Goal: Task Accomplishment & Management: Use online tool/utility

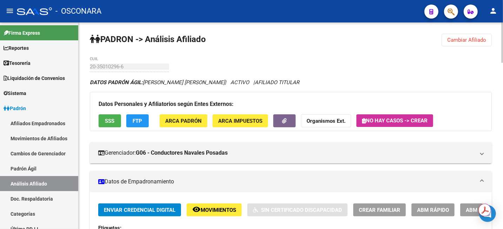
click at [501, 22] on div "menu - OSCONARA person Firma Express Reportes Tablero de Control Ingresos Perci…" at bounding box center [251, 114] width 503 height 229
click at [468, 41] on span "Cambiar Afiliado" at bounding box center [466, 40] width 39 height 6
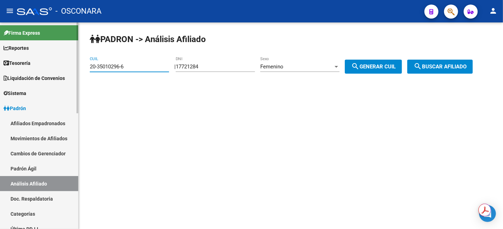
drag, startPoint x: 133, startPoint y: 66, endPoint x: 70, endPoint y: 64, distance: 62.8
click at [46, 65] on mat-sidenav-container "Firma Express Reportes Tablero de Control Ingresos Percibidos Análisis de todos…" at bounding box center [251, 125] width 503 height 207
paste input "715017"
type input "20-35715017-6"
click at [460, 67] on span "search Buscar afiliado" at bounding box center [439, 66] width 53 height 6
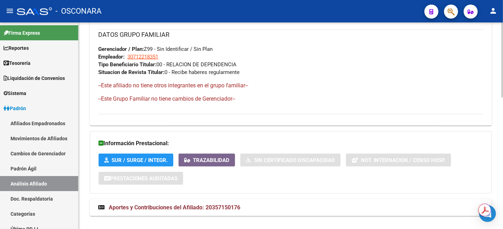
scroll to position [362, 0]
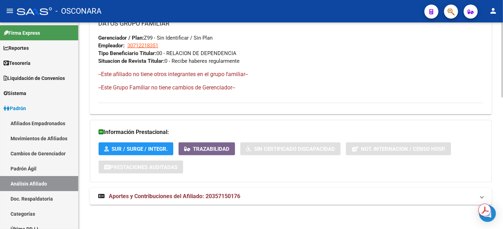
click at [225, 193] on span "Aportes y Contribuciones del Afiliado: 20357150176" at bounding box center [175, 196] width 132 height 7
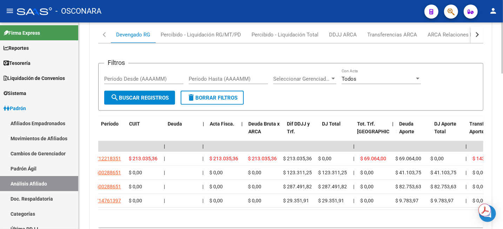
scroll to position [0, 0]
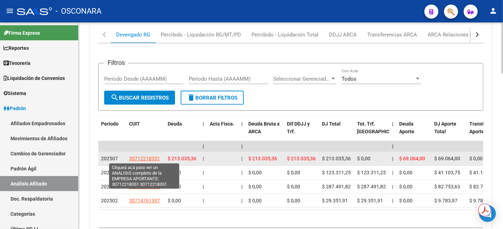
click at [151, 157] on span "30712218351" at bounding box center [144, 159] width 31 height 6
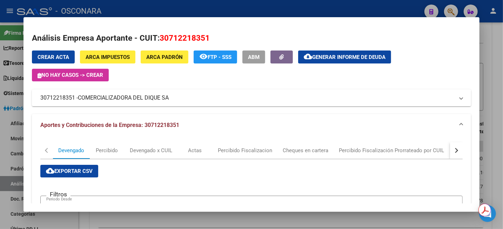
click at [493, 62] on div at bounding box center [251, 114] width 503 height 229
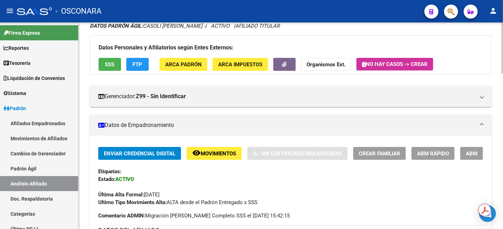
scroll to position [219, 0]
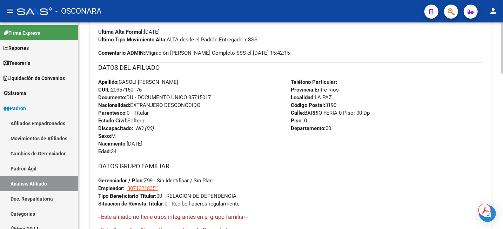
click at [132, 88] on span "CUIL: 20357150176" at bounding box center [119, 90] width 43 height 6
copy span "20357150176"
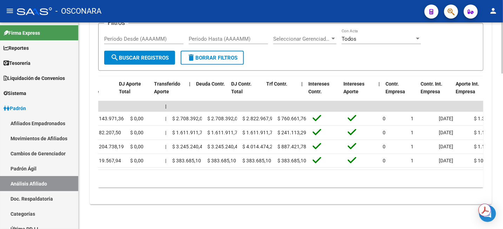
scroll to position [0, 0]
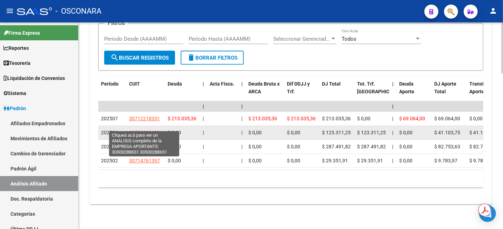
click at [148, 130] on span "30500288651" at bounding box center [144, 133] width 31 height 6
type textarea "30500288651"
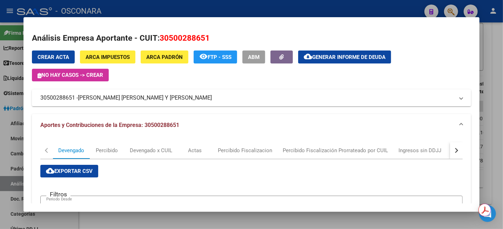
click at [492, 28] on div at bounding box center [251, 114] width 503 height 229
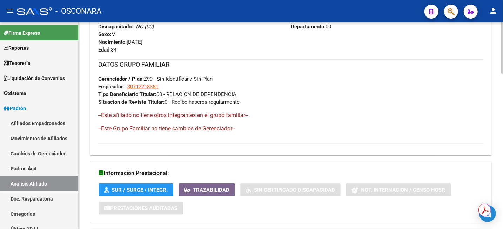
scroll to position [189, 0]
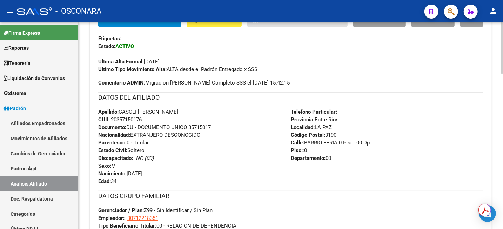
click at [133, 122] on span "CUIL: 20357150176" at bounding box center [119, 119] width 43 height 6
copy span "20357150176"
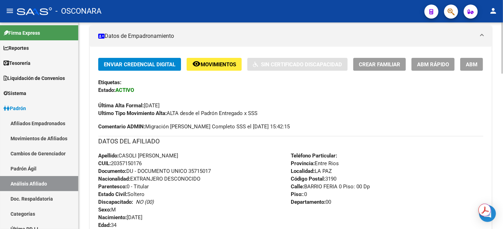
click at [128, 165] on span "CUIL: 20357150176" at bounding box center [119, 163] width 43 height 6
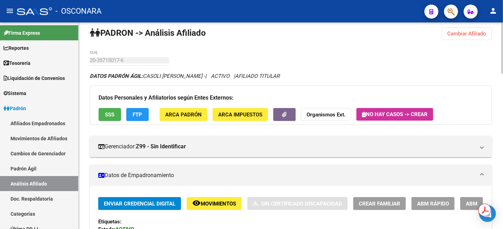
scroll to position [0, 0]
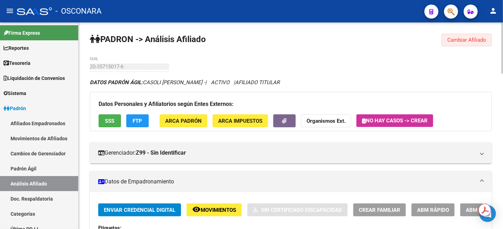
click at [474, 41] on span "Cambiar Afiliado" at bounding box center [466, 40] width 39 height 6
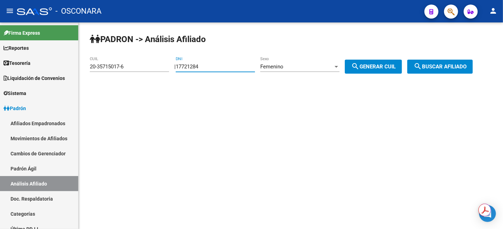
click at [226, 66] on input "17721284" at bounding box center [215, 66] width 79 height 6
paste input "35048513"
type input "35048513"
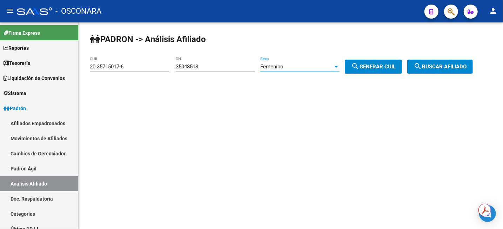
click at [323, 65] on div "Femenino" at bounding box center [296, 66] width 73 height 6
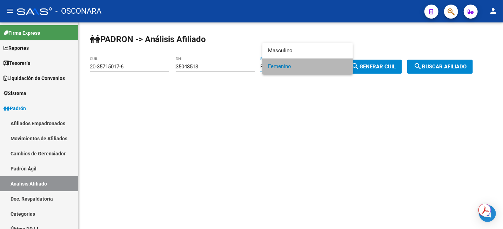
click at [323, 65] on span "Femenino" at bounding box center [307, 67] width 79 height 16
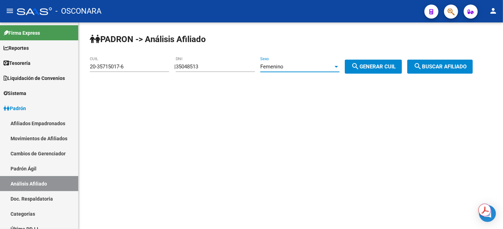
click at [387, 67] on span "search Generar CUIL" at bounding box center [373, 66] width 45 height 6
type input "27-35048513-4"
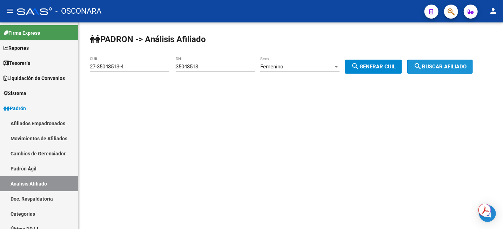
click at [422, 66] on mat-icon "search" at bounding box center [417, 66] width 8 height 8
